Goal: Task Accomplishment & Management: Use online tool/utility

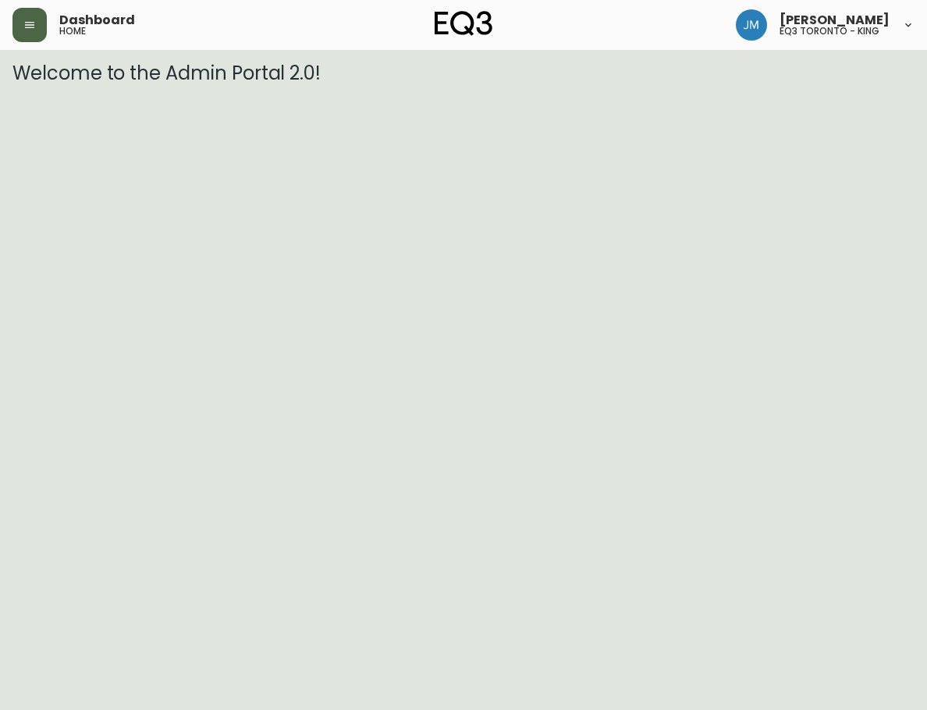
click at [41, 21] on button "button" at bounding box center [29, 25] width 34 height 34
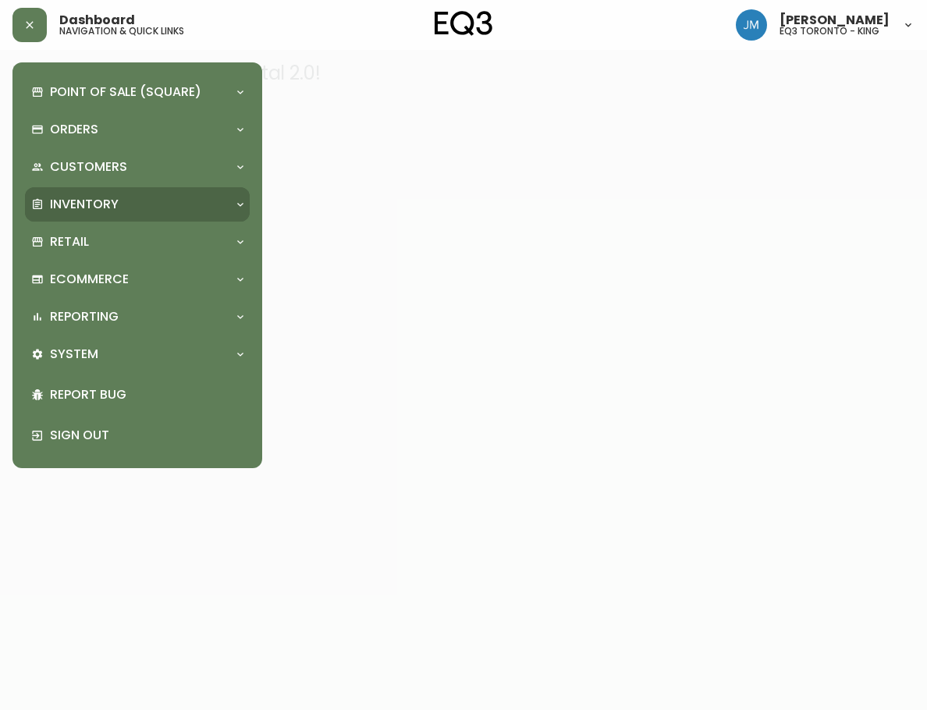
click at [85, 212] on p "Inventory" at bounding box center [84, 204] width 69 height 17
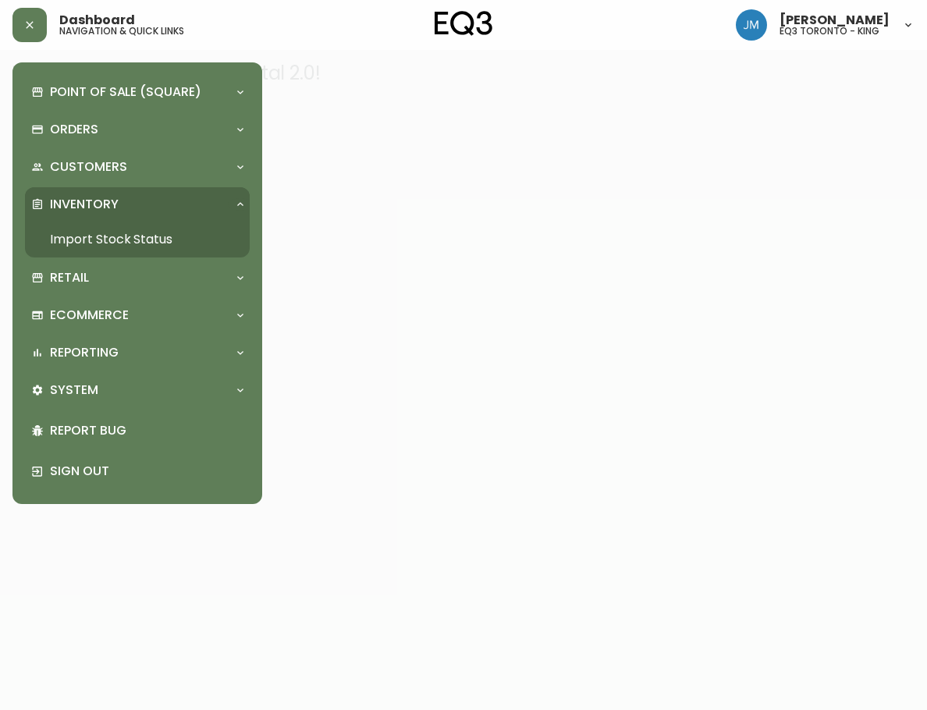
drag, startPoint x: 97, startPoint y: 235, endPoint x: 177, endPoint y: 165, distance: 106.7
click at [98, 235] on link "Import Stock Status" at bounding box center [137, 240] width 225 height 36
